Goal: Information Seeking & Learning: Learn about a topic

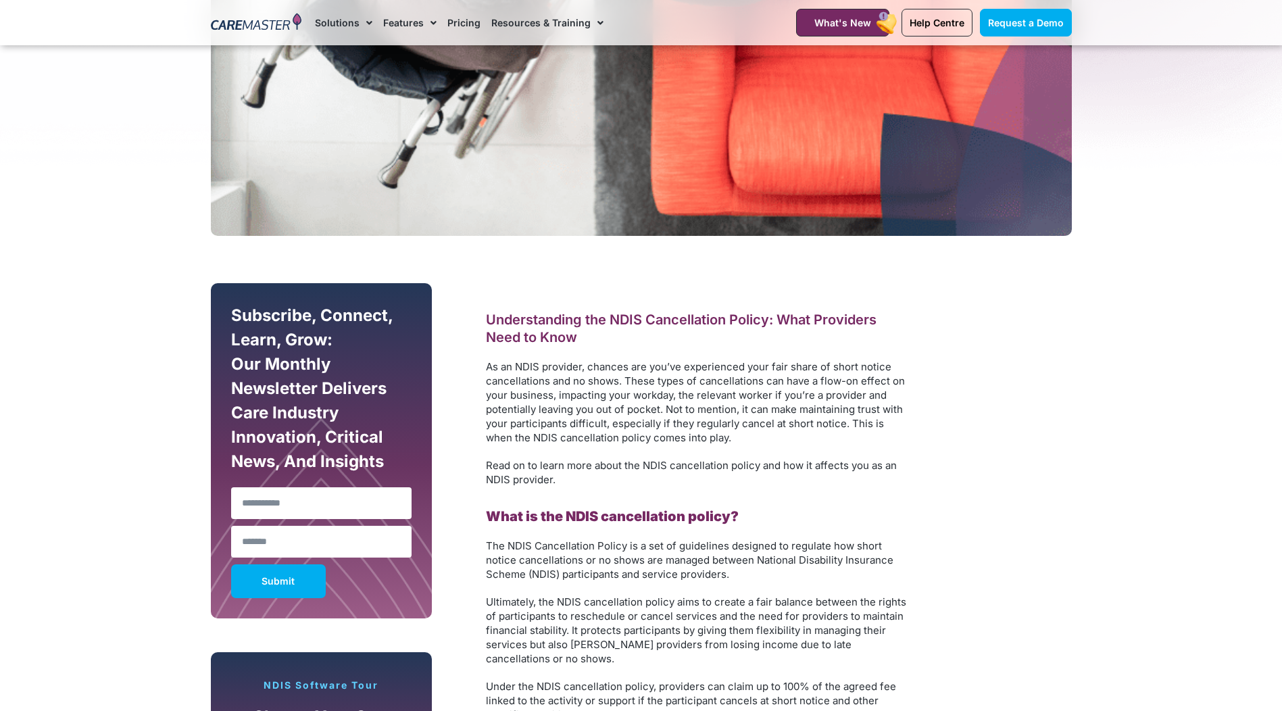
scroll to position [524, 0]
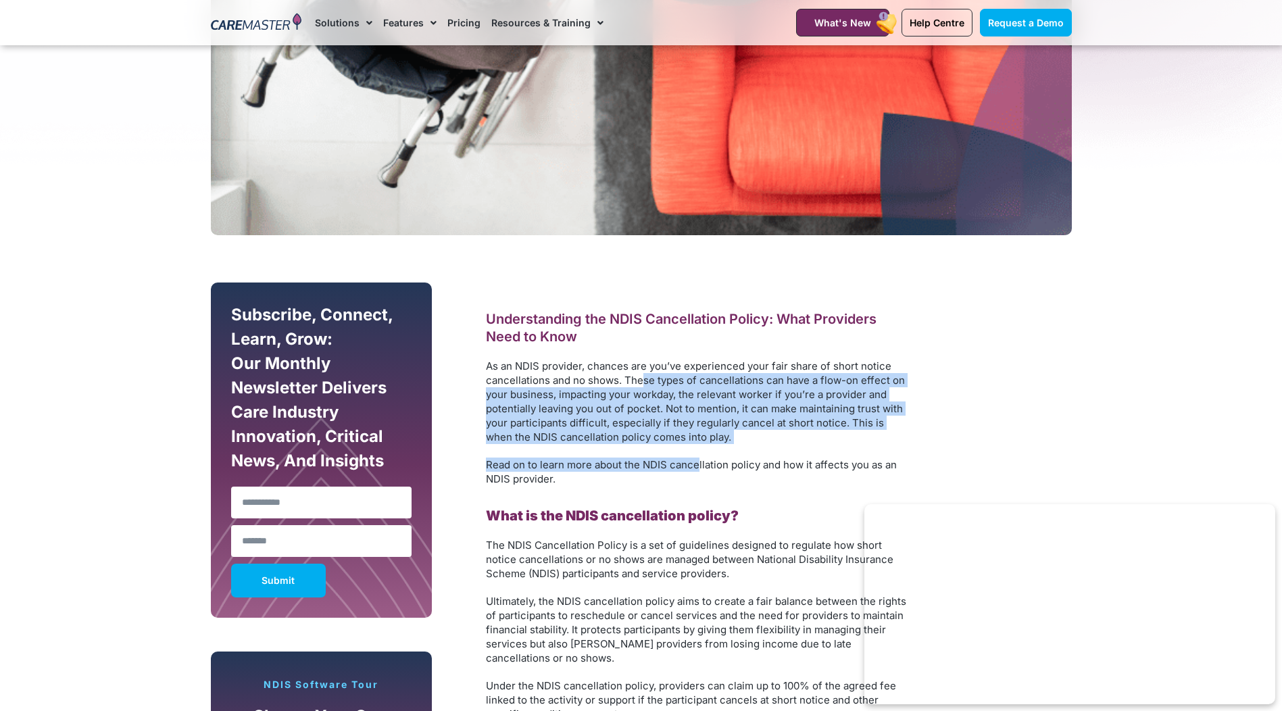
drag, startPoint x: 643, startPoint y: 382, endPoint x: 700, endPoint y: 455, distance: 93.0
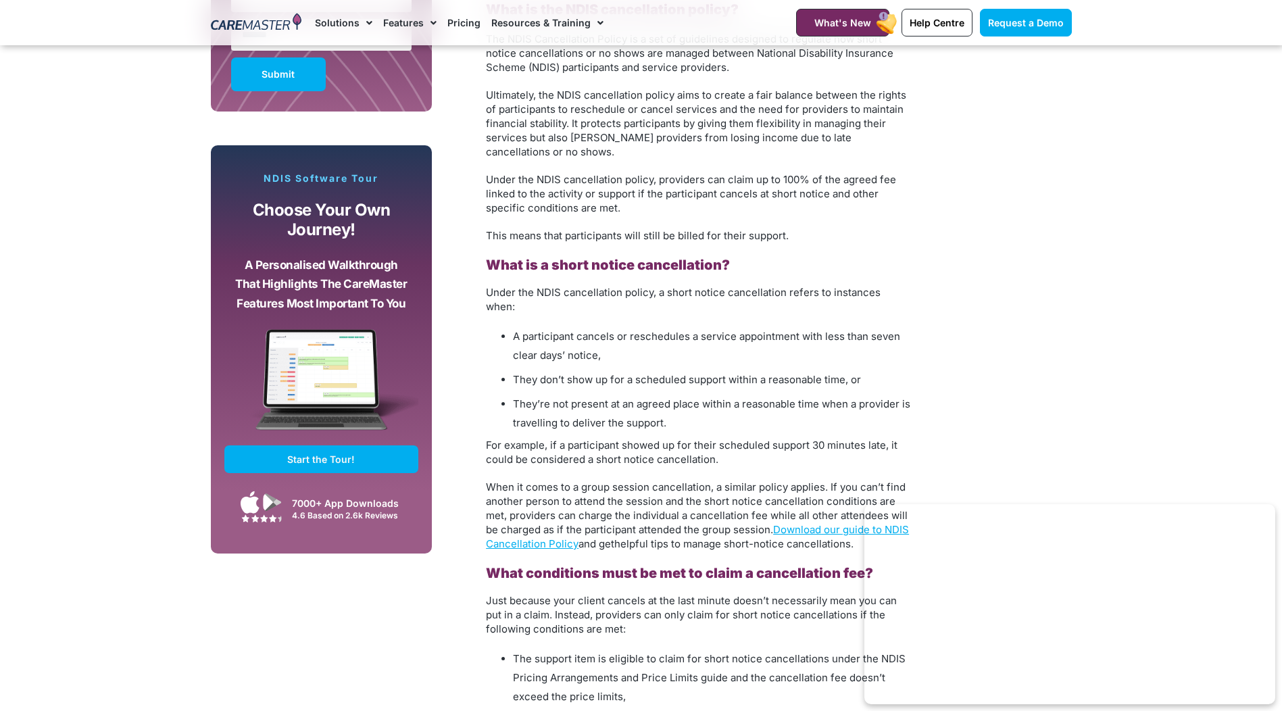
scroll to position [1030, 0]
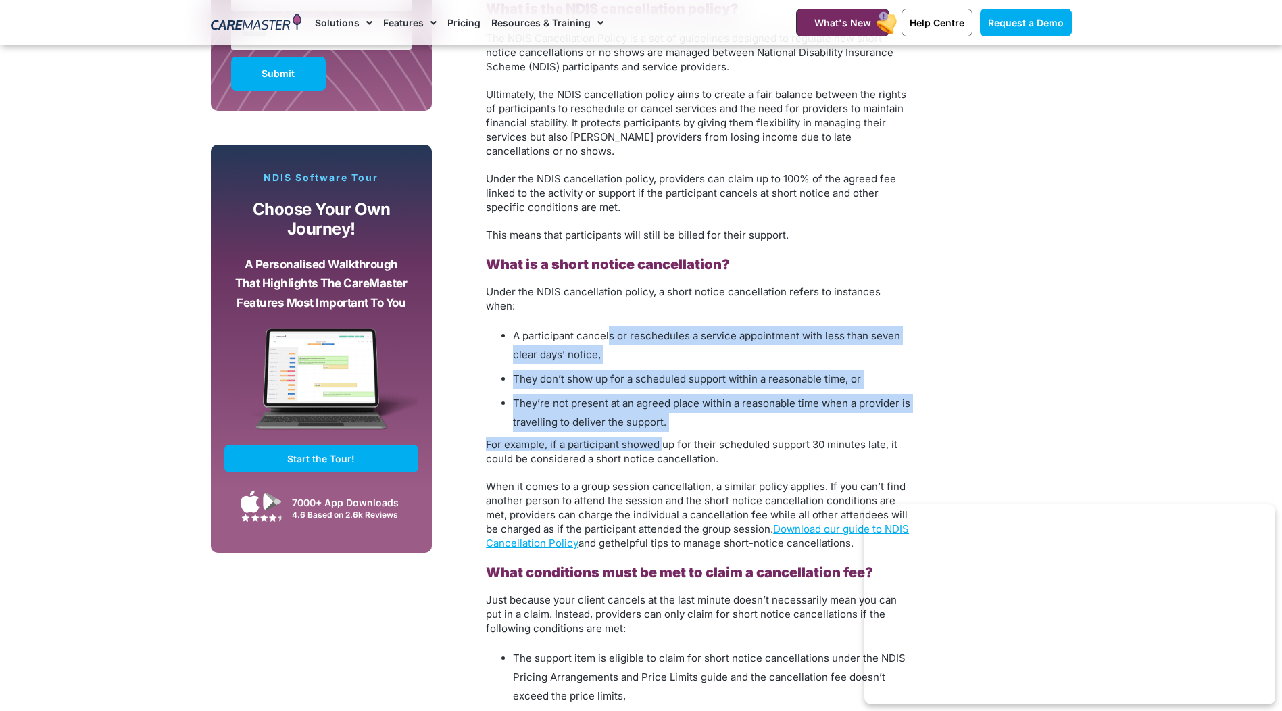
drag, startPoint x: 608, startPoint y: 325, endPoint x: 664, endPoint y: 437, distance: 125.1
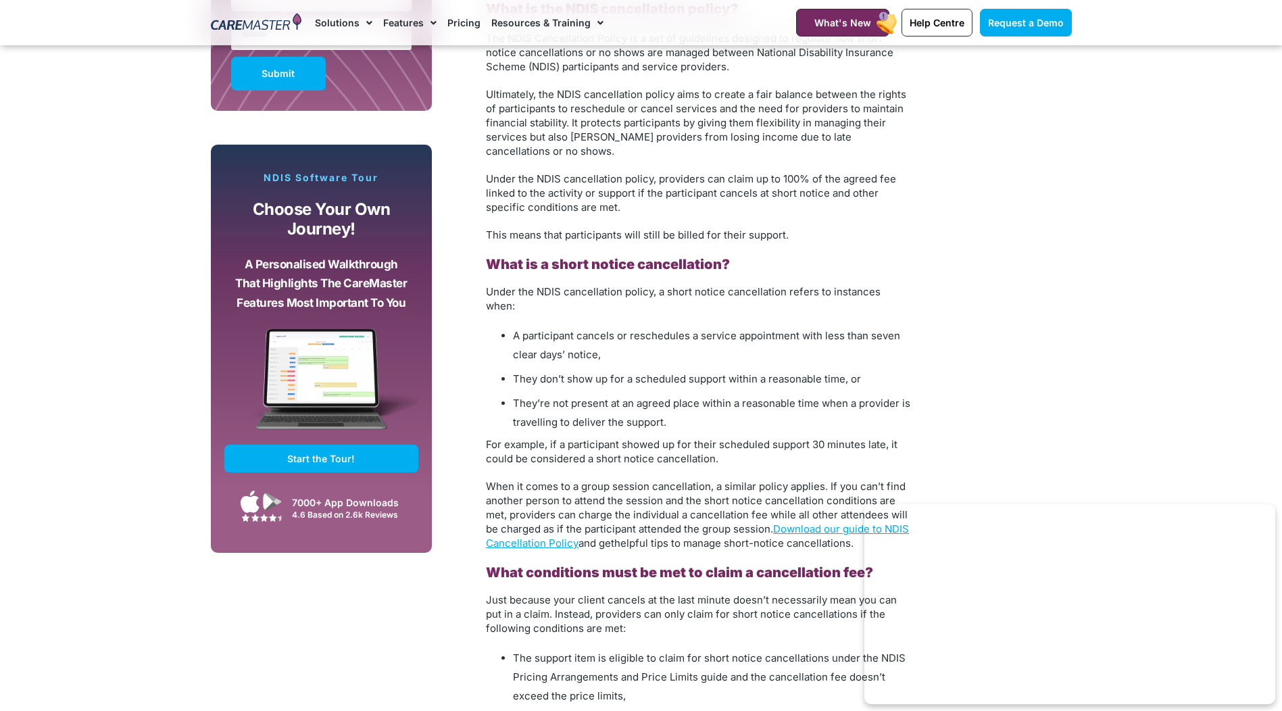
drag, startPoint x: 664, startPoint y: 437, endPoint x: 637, endPoint y: 499, distance: 67.2
click at [637, 499] on span "When it comes to a group session cancellation, a similar policy applies. If you…" at bounding box center [697, 515] width 423 height 70
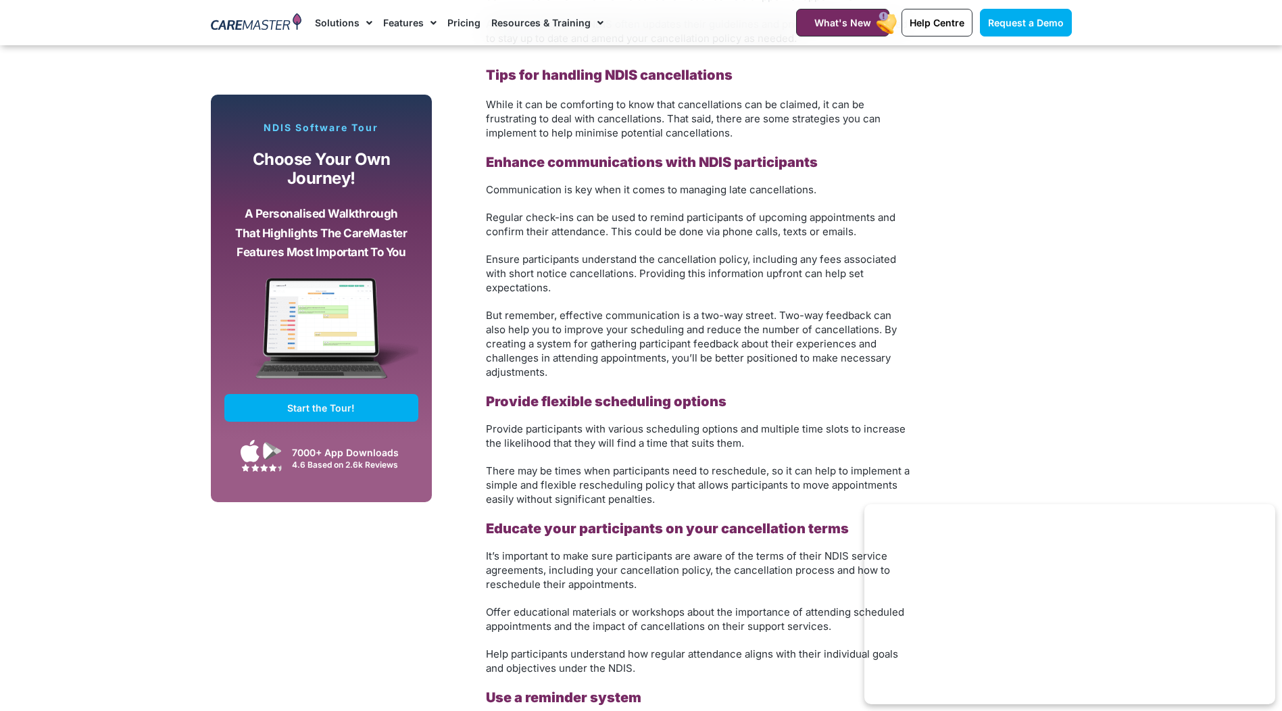
scroll to position [2222, 0]
drag, startPoint x: 563, startPoint y: 308, endPoint x: 595, endPoint y: 323, distance: 35.1
click at [595, 323] on span "But remember, effective communication is a two-way street. Two-way feedback can…" at bounding box center [691, 343] width 411 height 70
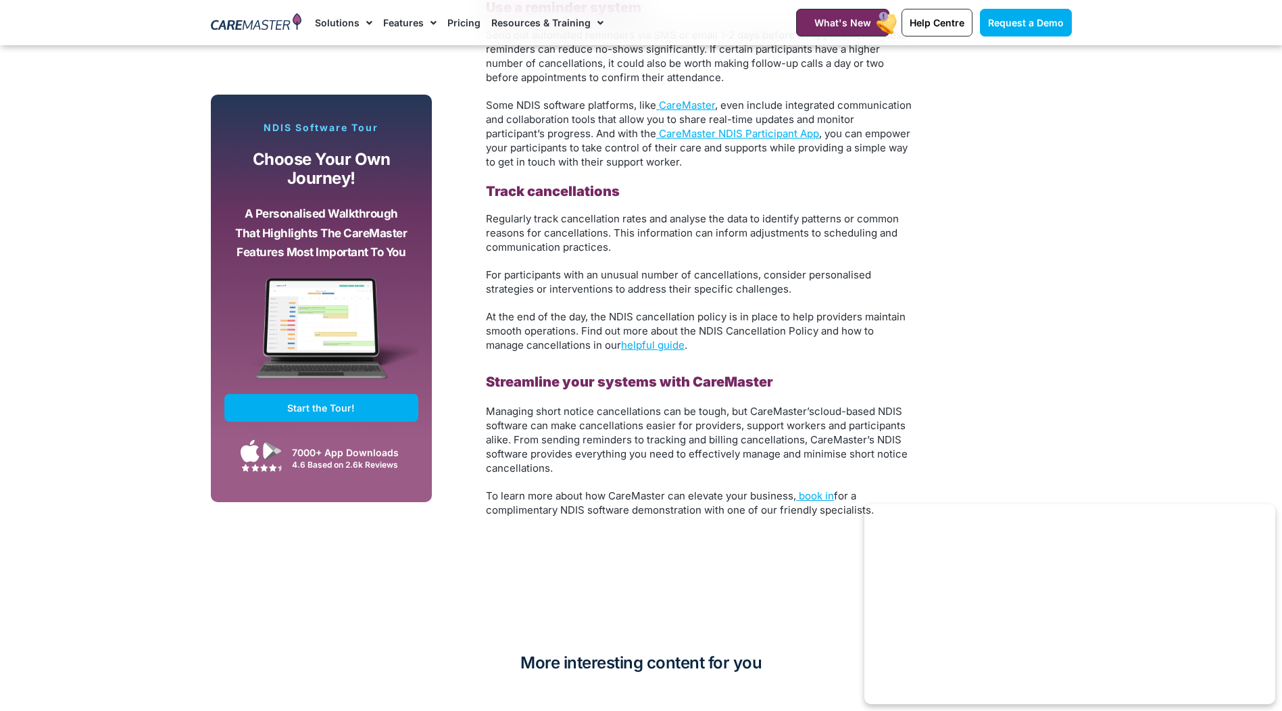
scroll to position [2912, 0]
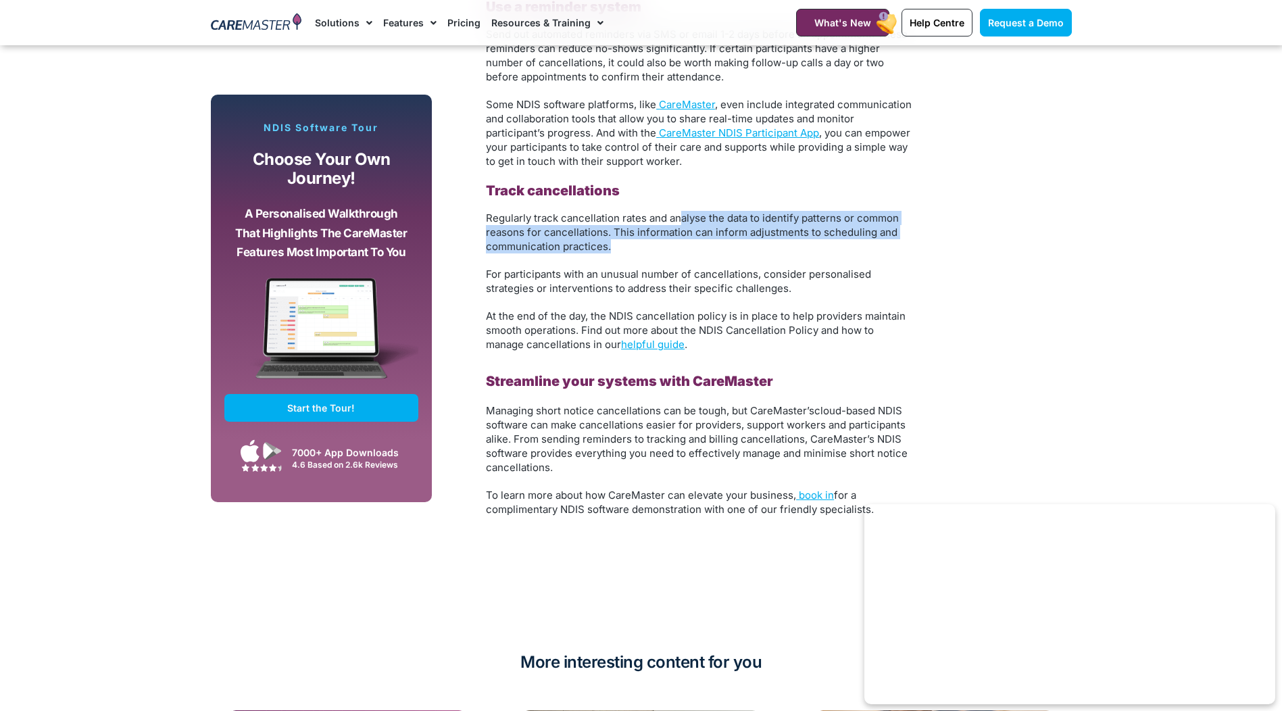
drag, startPoint x: 679, startPoint y: 207, endPoint x: 691, endPoint y: 233, distance: 28.4
click at [691, 233] on p "Regularly track cancellation rates and analyse the data to identify patterns or…" at bounding box center [699, 232] width 426 height 43
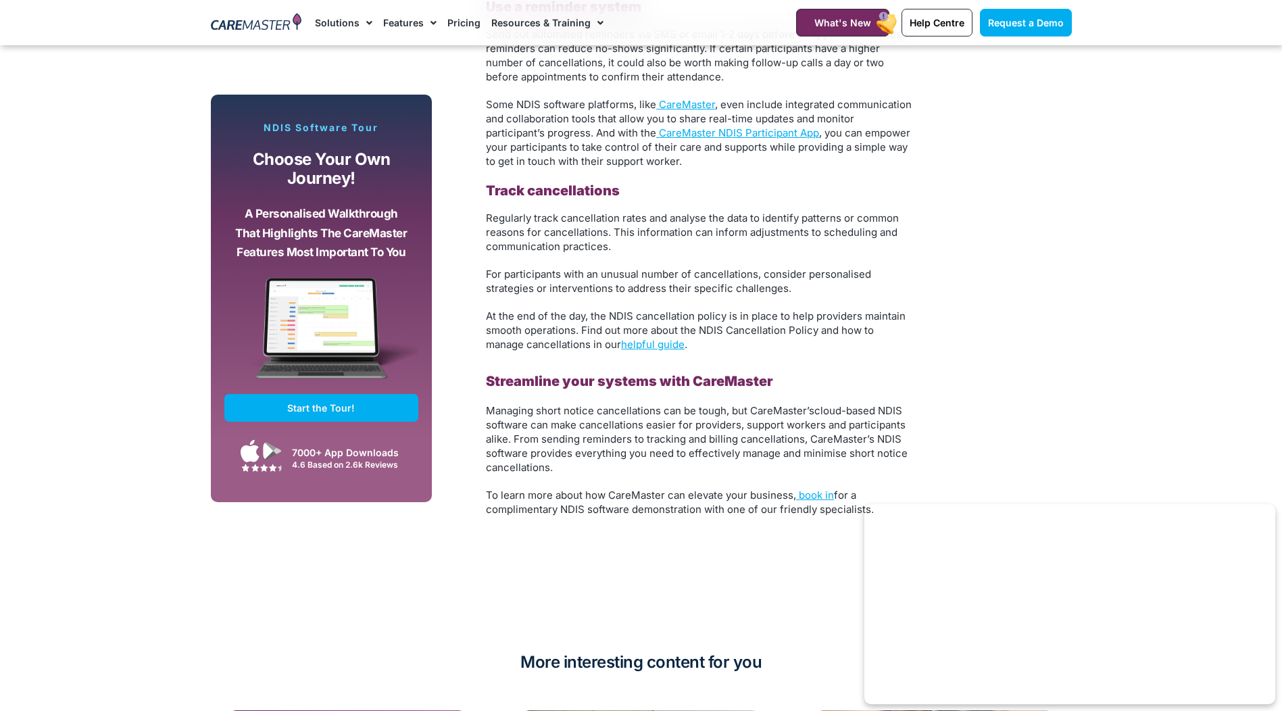
drag, startPoint x: 691, startPoint y: 233, endPoint x: 645, endPoint y: 283, distance: 68.4
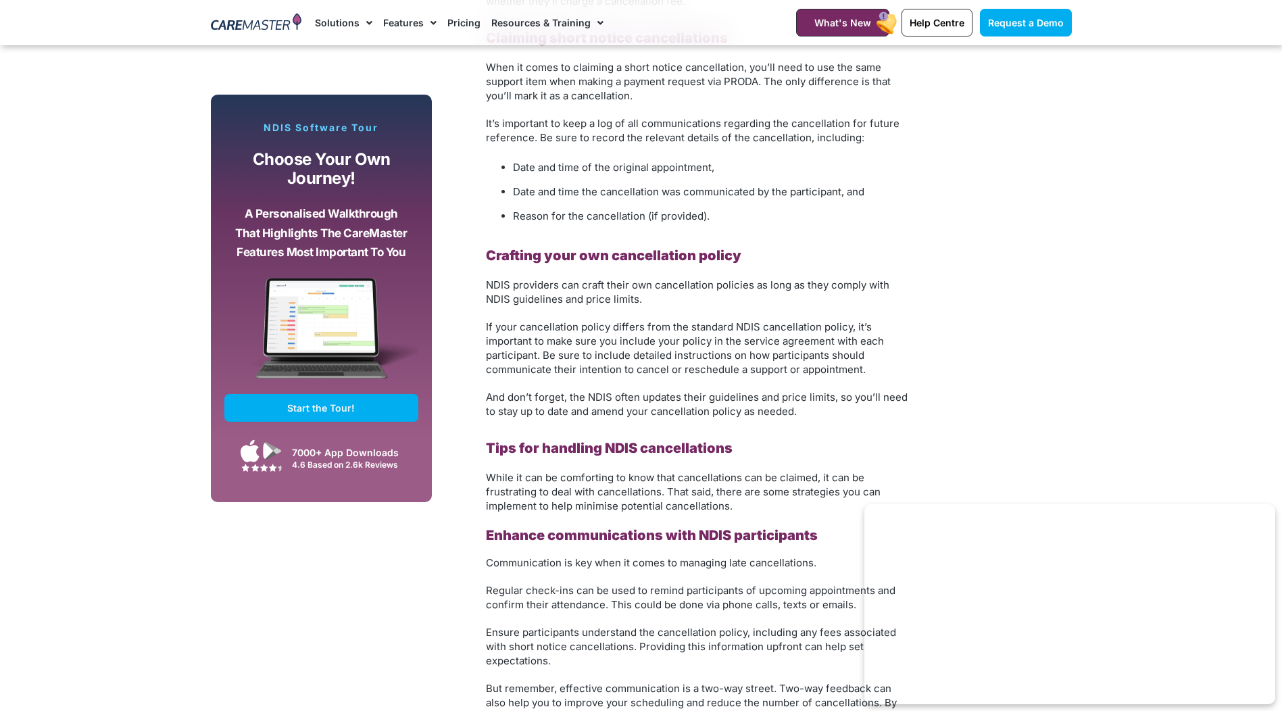
scroll to position [1843, 0]
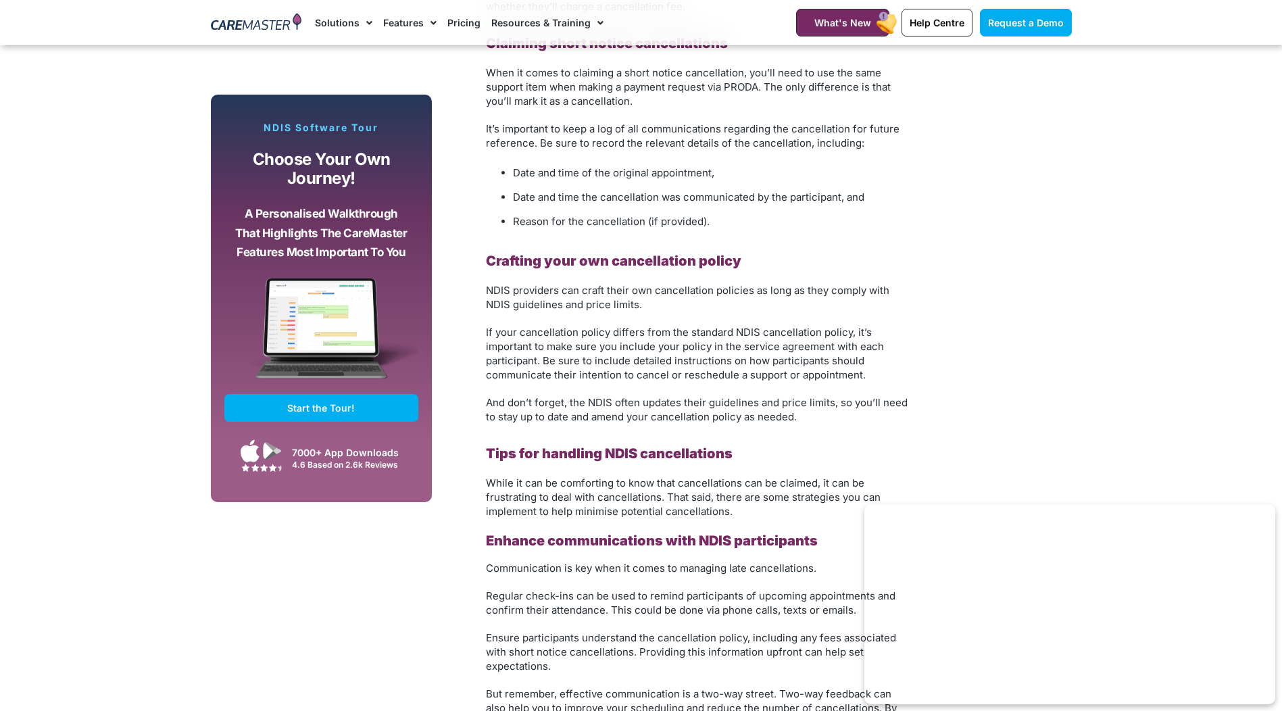
click at [144, 391] on section "Subscribe, Connect, Learn, Grow: Our Monthly Newsletter Delivers Care Industry …" at bounding box center [641, 267] width 1282 height 2689
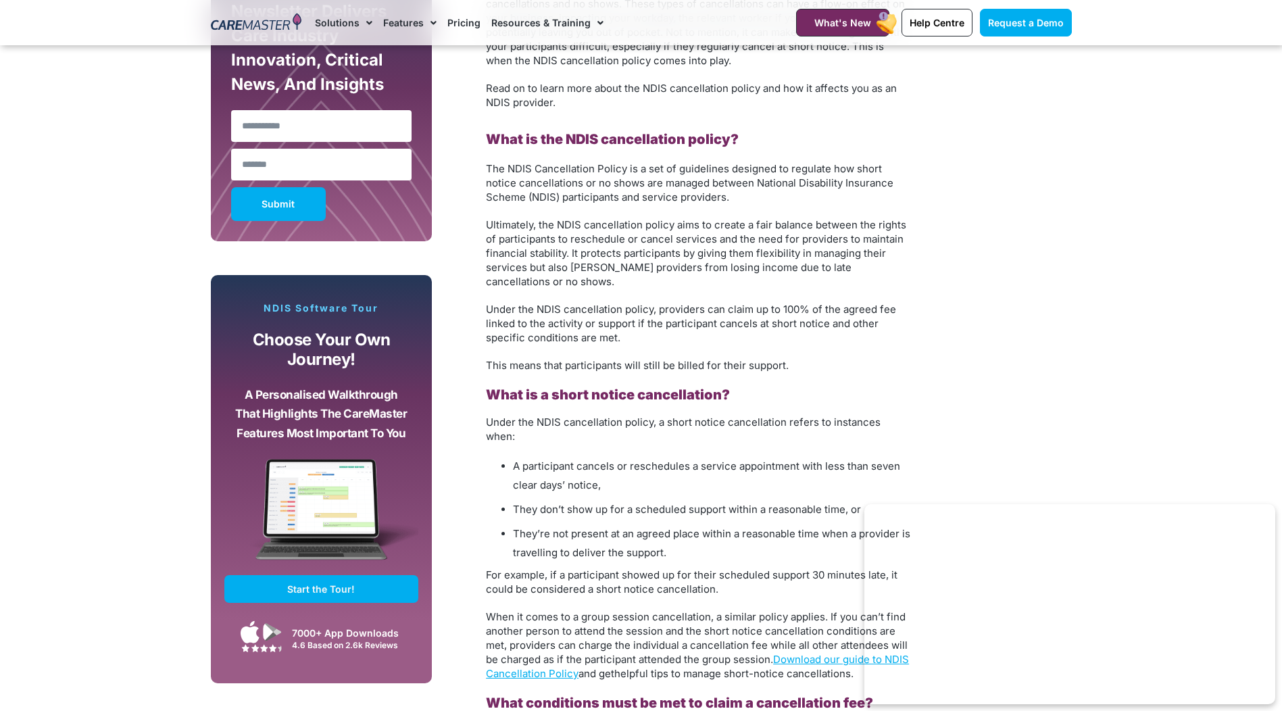
scroll to position [898, 0]
